Goal: Check status: Check status

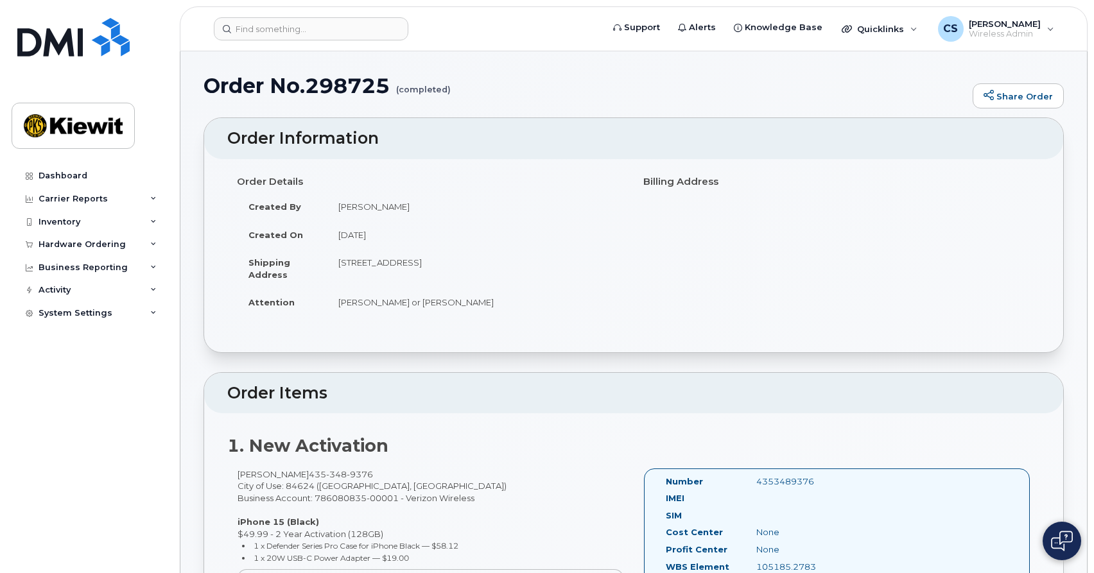
scroll to position [2711, 0]
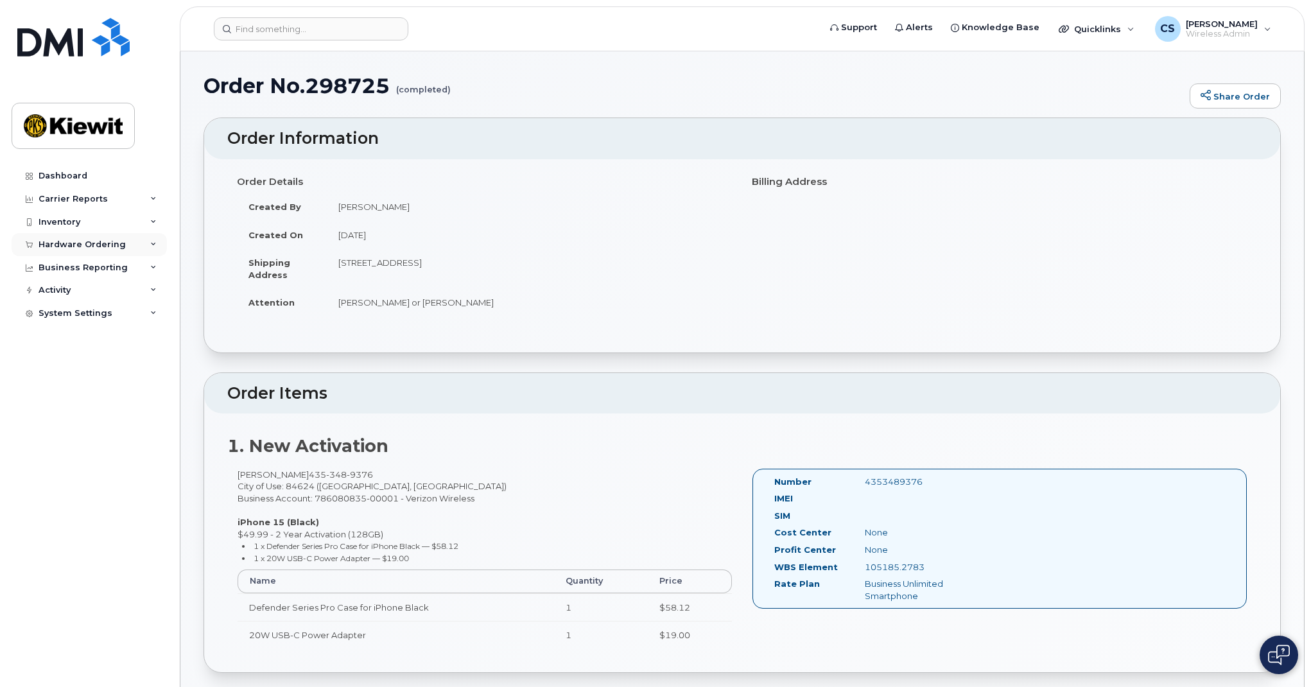
click at [96, 243] on div "Hardware Ordering" at bounding box center [82, 244] width 87 height 10
click at [69, 288] on div "Orders" at bounding box center [59, 293] width 31 height 12
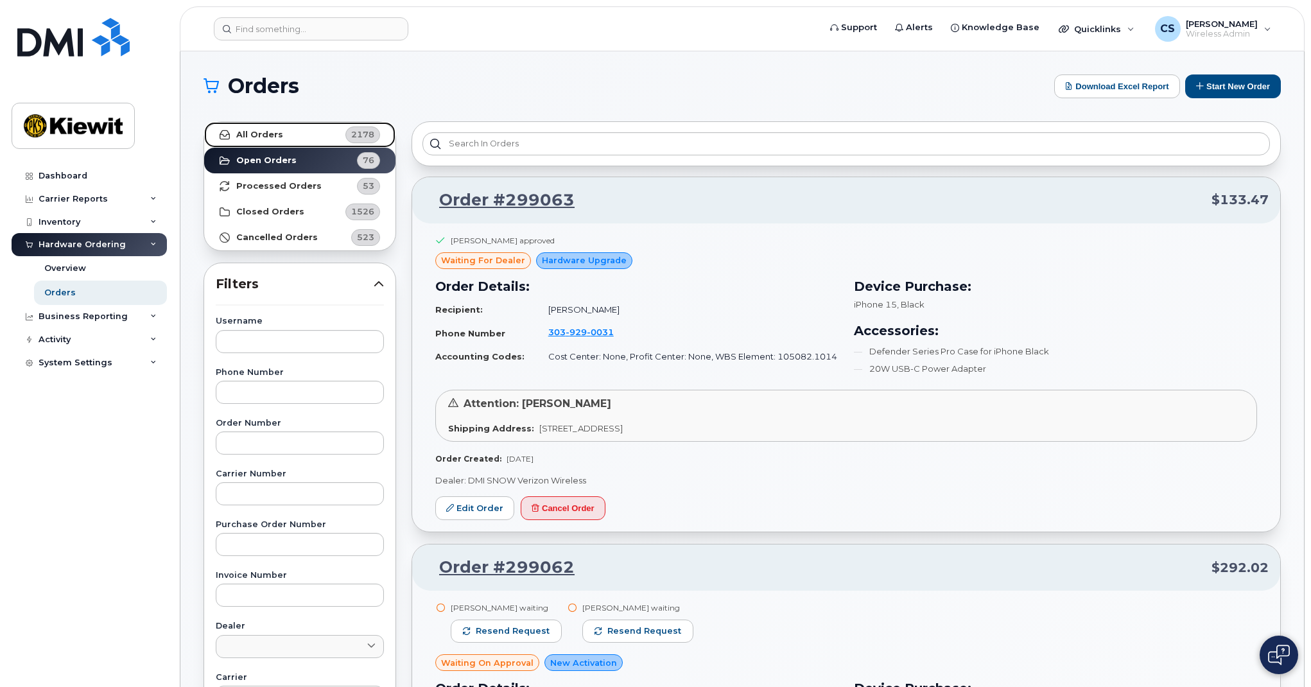
click at [324, 139] on link "All Orders 2178" at bounding box center [299, 135] width 191 height 26
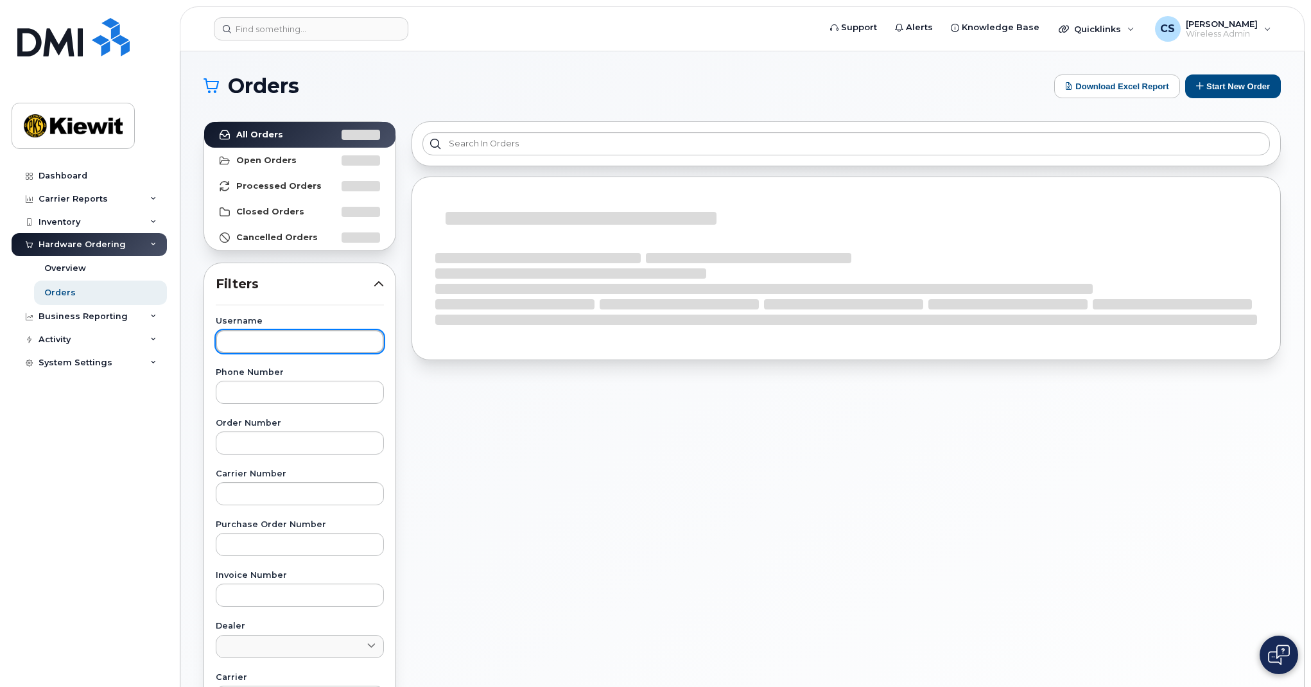
click at [294, 334] on input "text" at bounding box center [300, 341] width 168 height 23
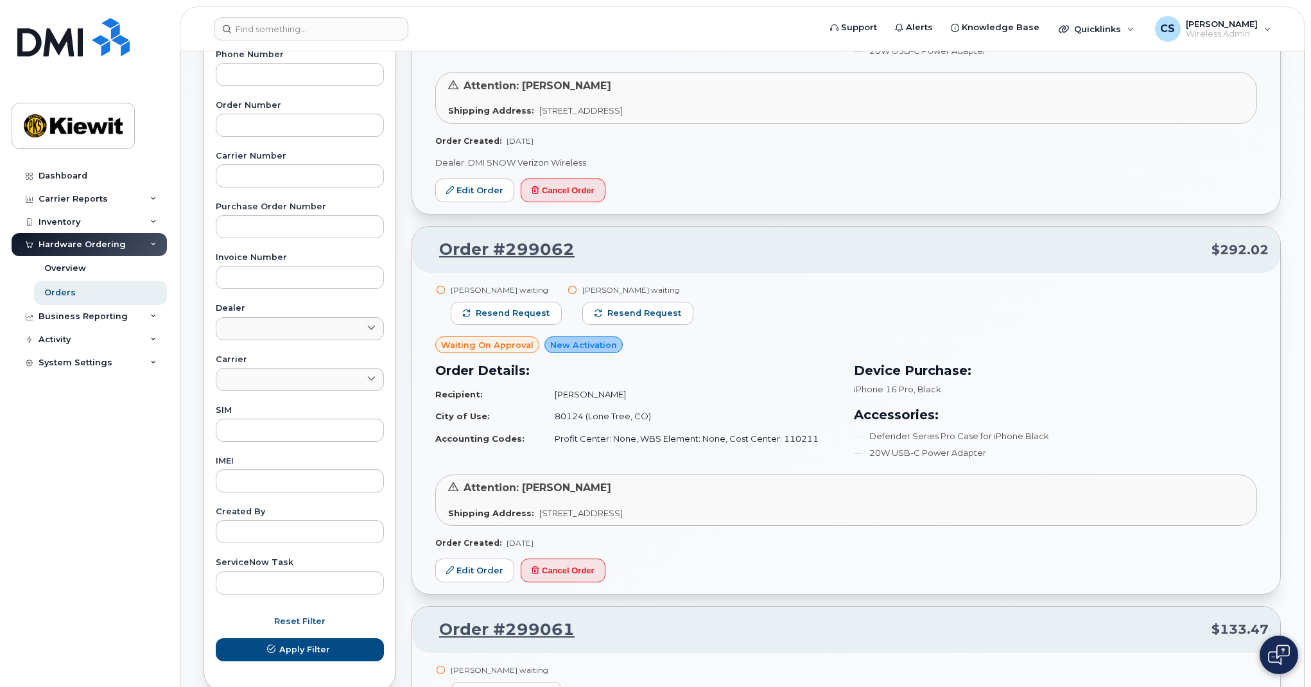
scroll to position [487, 0]
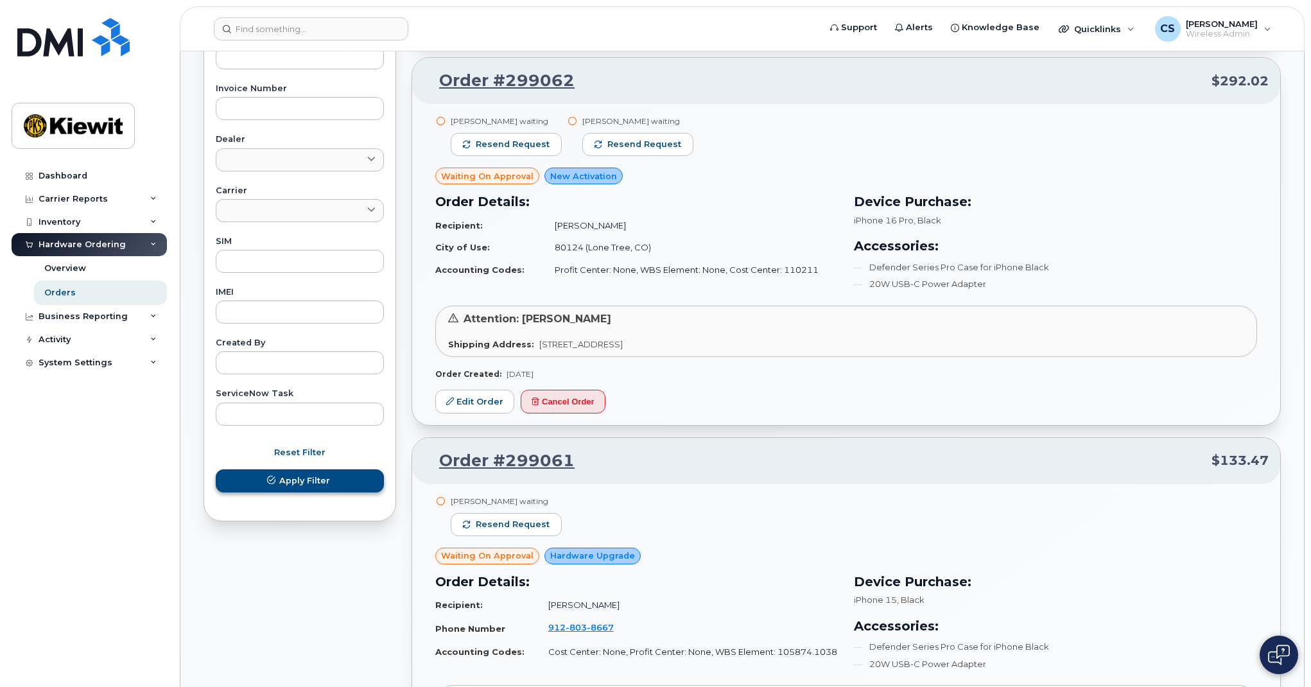
type input "schmitz"
click at [282, 474] on span "Apply Filter" at bounding box center [304, 480] width 51 height 12
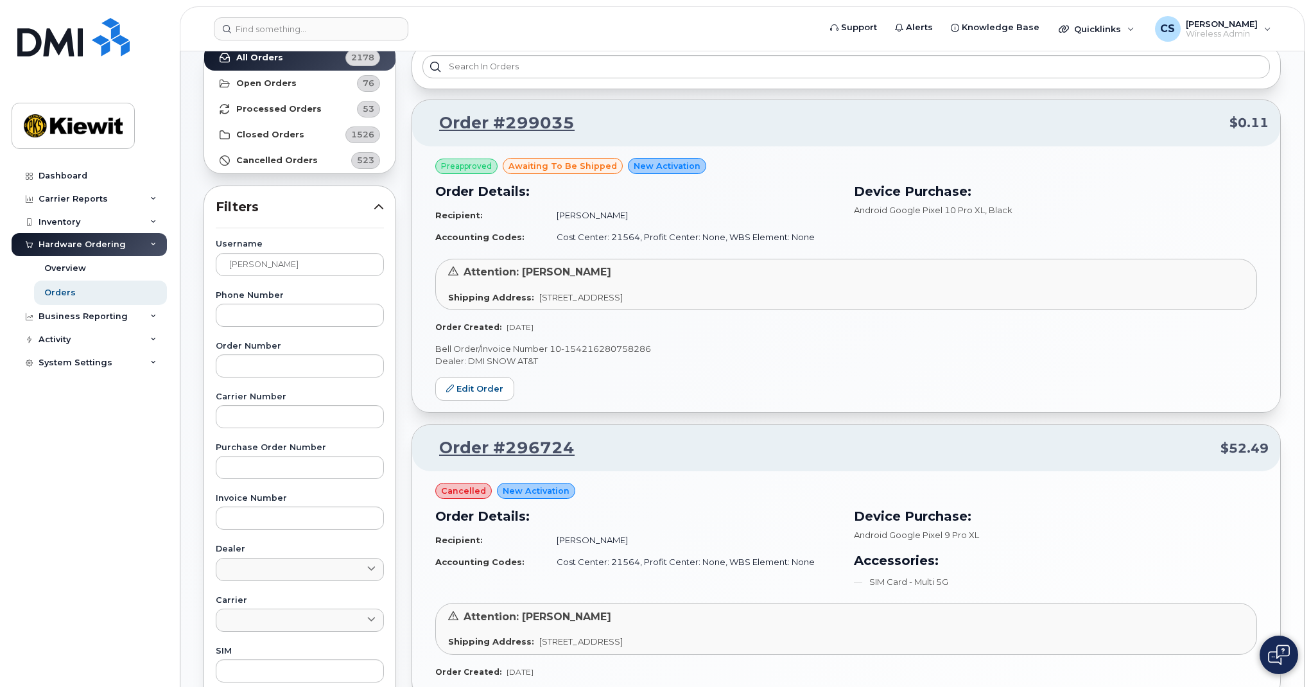
scroll to position [0, 0]
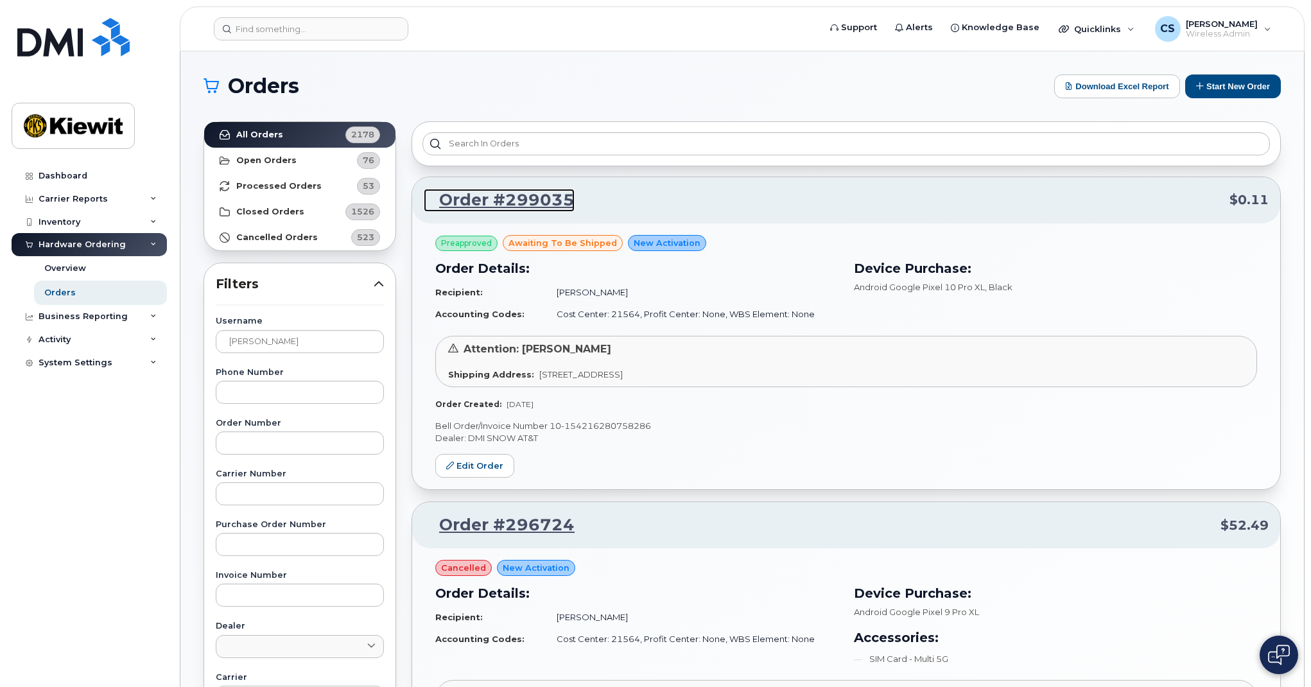
click at [520, 200] on link "Order #299035" at bounding box center [499, 200] width 151 height 23
